Goal: Information Seeking & Learning: Learn about a topic

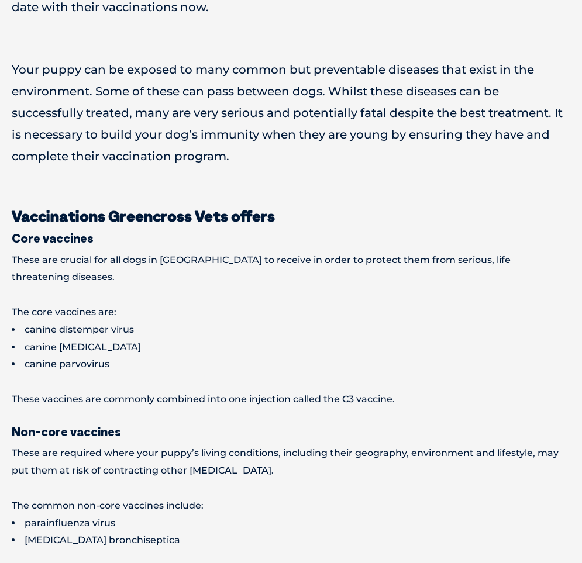
scroll to position [667, 0]
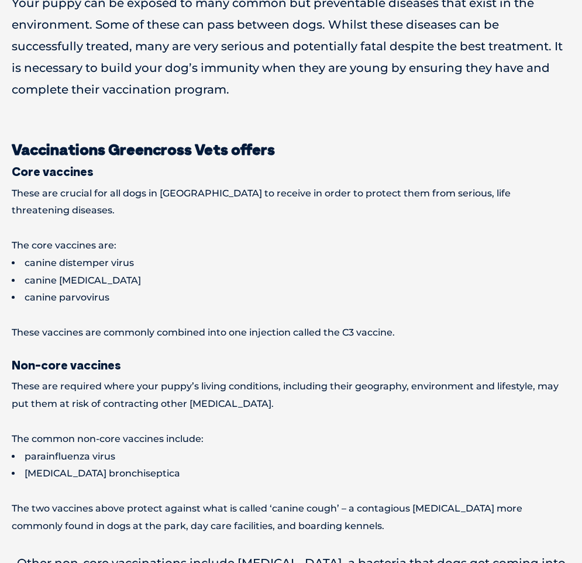
click at [356, 324] on p "These vaccines are commonly combined into one injection called the C3 vaccine." at bounding box center [291, 333] width 559 height 18
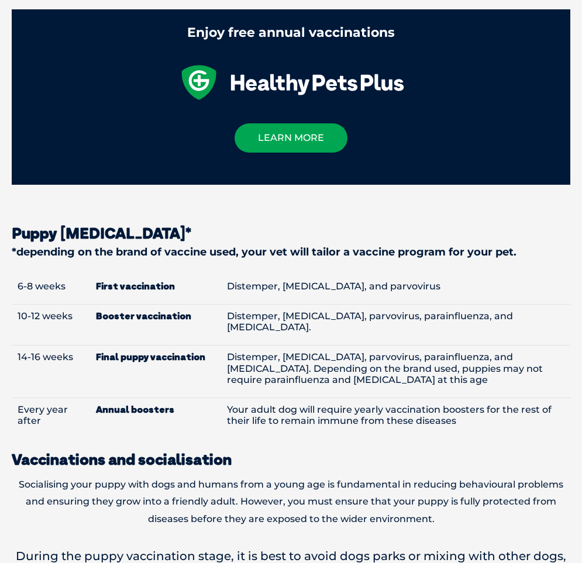
scroll to position [1401, 0]
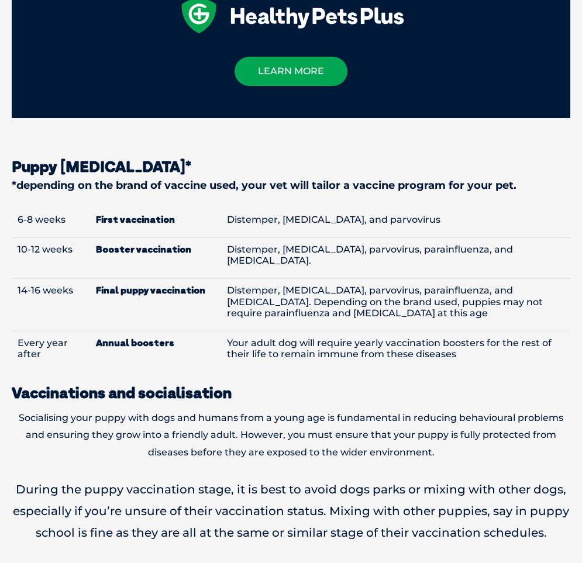
click at [142, 190] on div "Why should I vaccinate my puppy? Vaccinations are essential in order to protect…" at bounding box center [291, 27] width 582 height 1796
click at [85, 238] on td "10-12 weeks" at bounding box center [51, 258] width 78 height 41
click at [304, 439] on div "Why should I vaccinate my puppy? Vaccinations are essential in order to protect…" at bounding box center [291, 27] width 582 height 1796
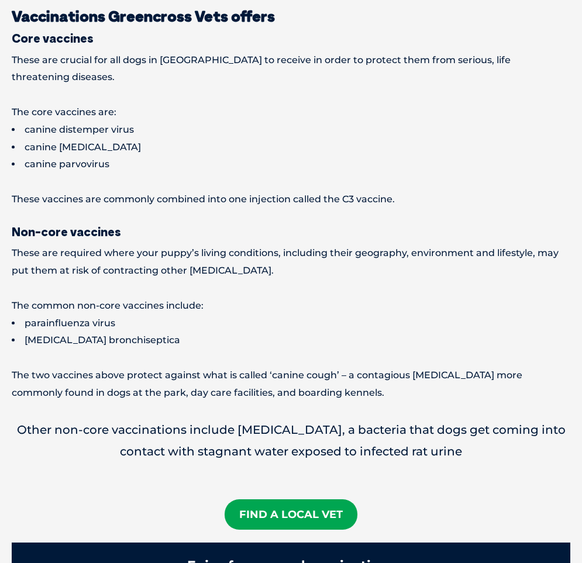
scroll to position [734, 0]
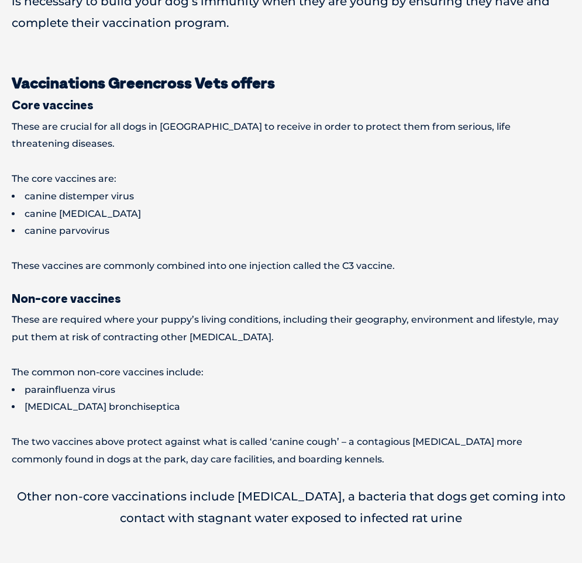
click at [118, 365] on p "The common non-core vaccines include:" at bounding box center [291, 373] width 559 height 18
click at [264, 170] on p "The core vaccines are:" at bounding box center [291, 179] width 559 height 18
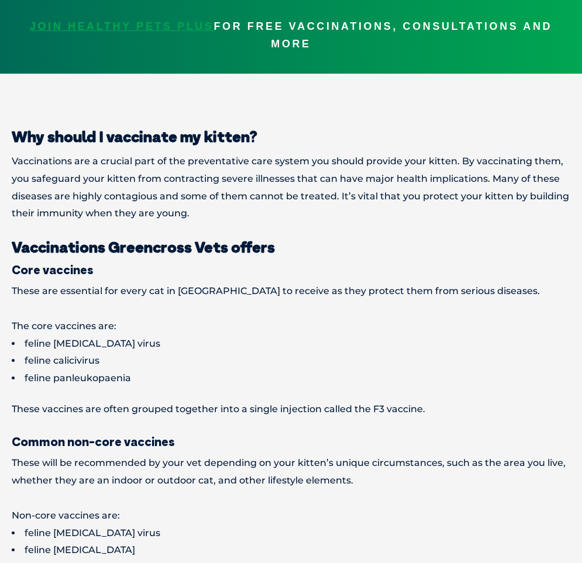
scroll to position [467, 0]
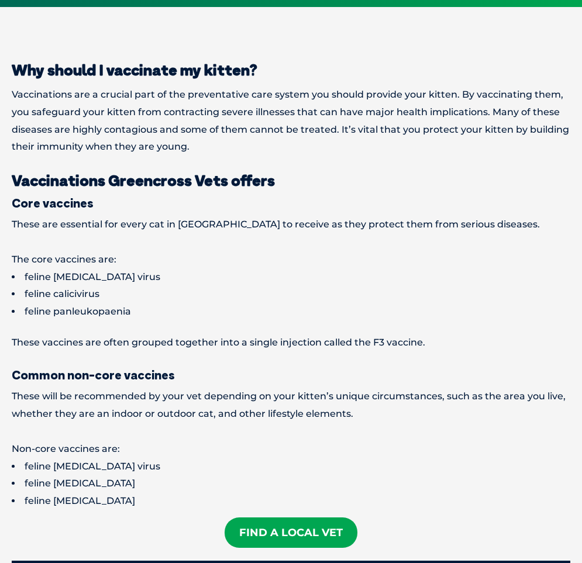
click at [197, 343] on p "These vaccines are often grouped together into a single injection called the F3…" at bounding box center [291, 343] width 559 height 18
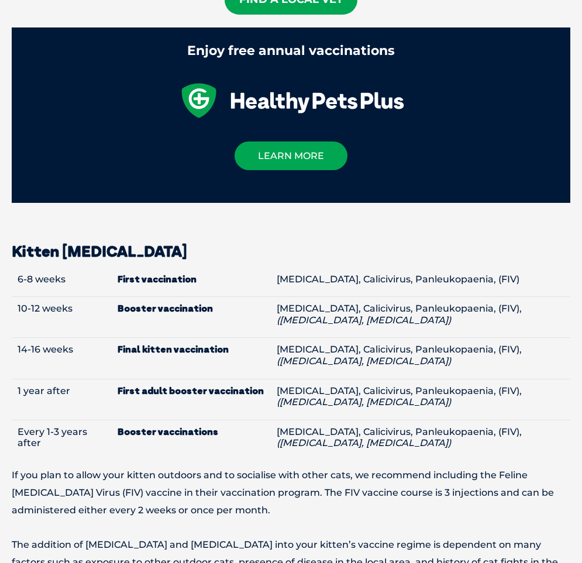
scroll to position [1067, 0]
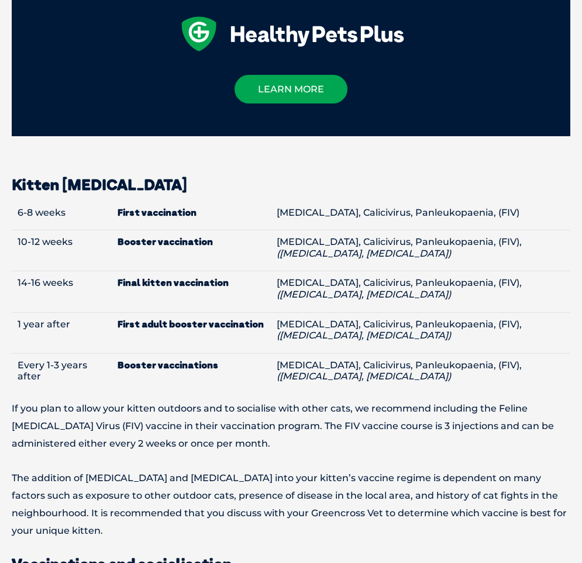
click at [21, 440] on p "If you plan to allow your kitten outdoors and to socialise with other cats, we …" at bounding box center [291, 325] width 559 height 255
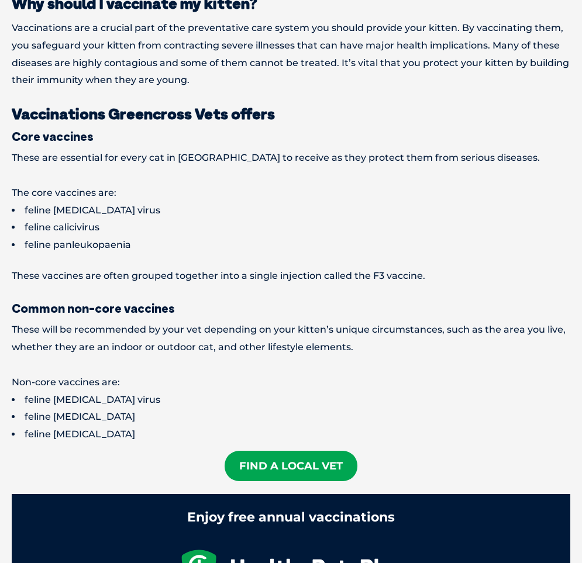
scroll to position [467, 0]
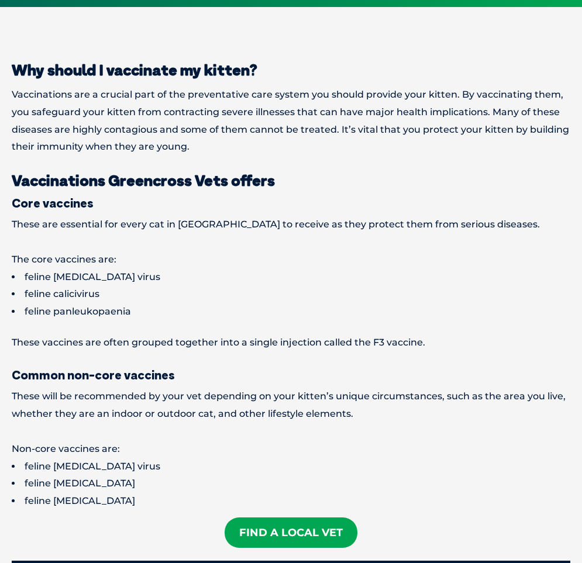
click at [118, 295] on li "feline calicivirus" at bounding box center [291, 295] width 559 height 18
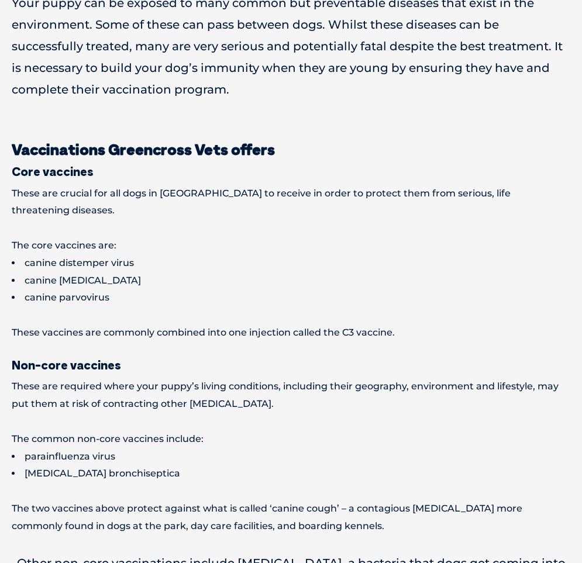
scroll to position [734, 0]
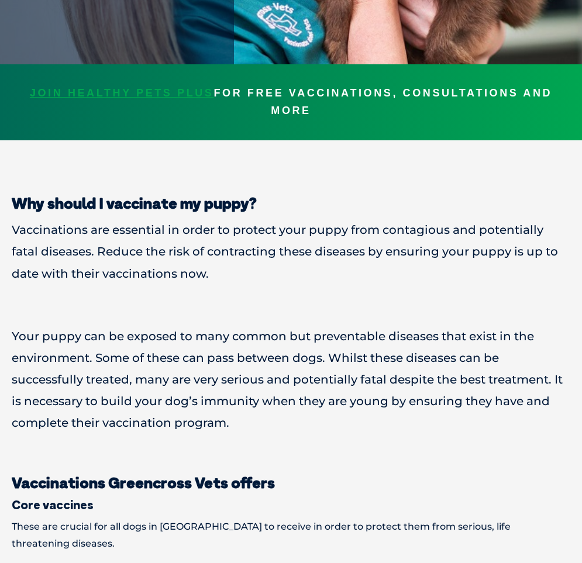
scroll to position [400, 0]
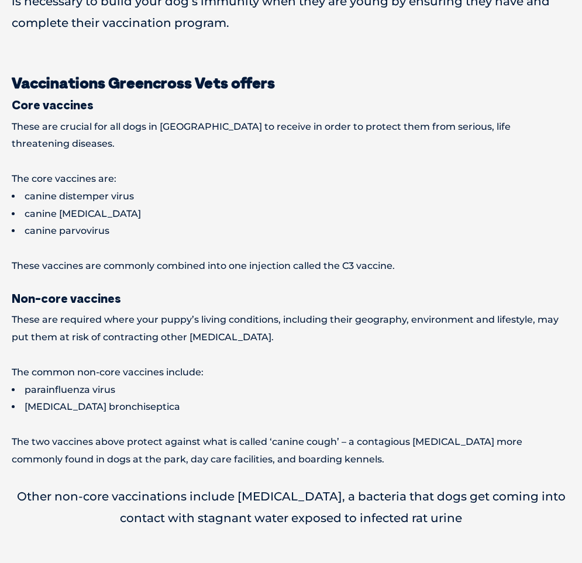
scroll to position [867, 0]
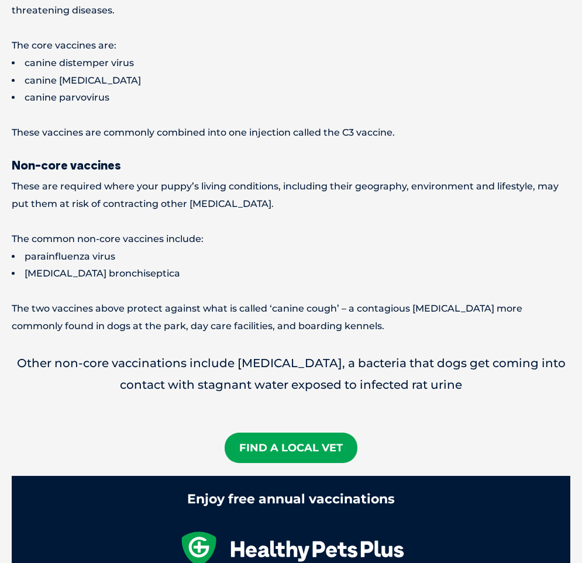
click at [118, 269] on div "Why should I vaccinate my puppy? Vaccinations are essential in order to protect…" at bounding box center [291, 560] width 582 height 1796
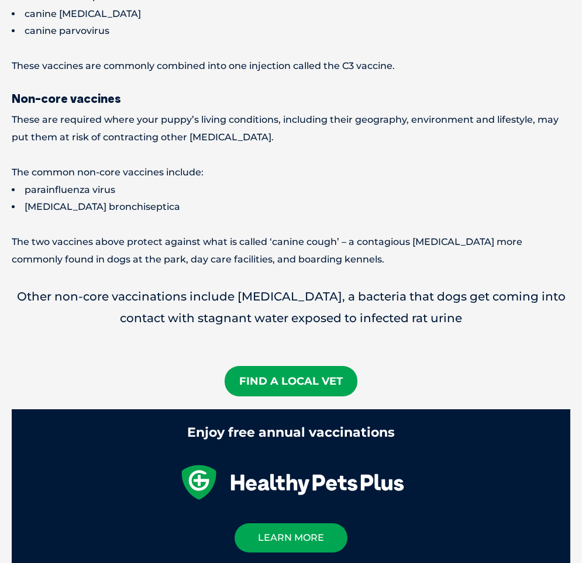
click at [221, 181] on li "parainfluenza virus" at bounding box center [291, 190] width 559 height 18
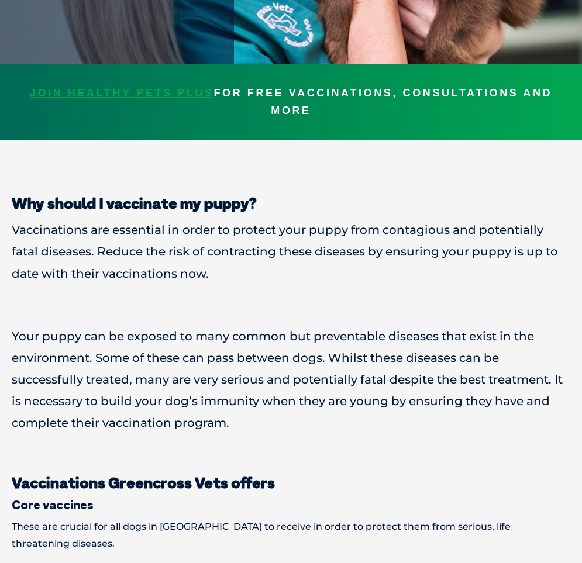
scroll to position [67, 0]
